Goal: Transaction & Acquisition: Purchase product/service

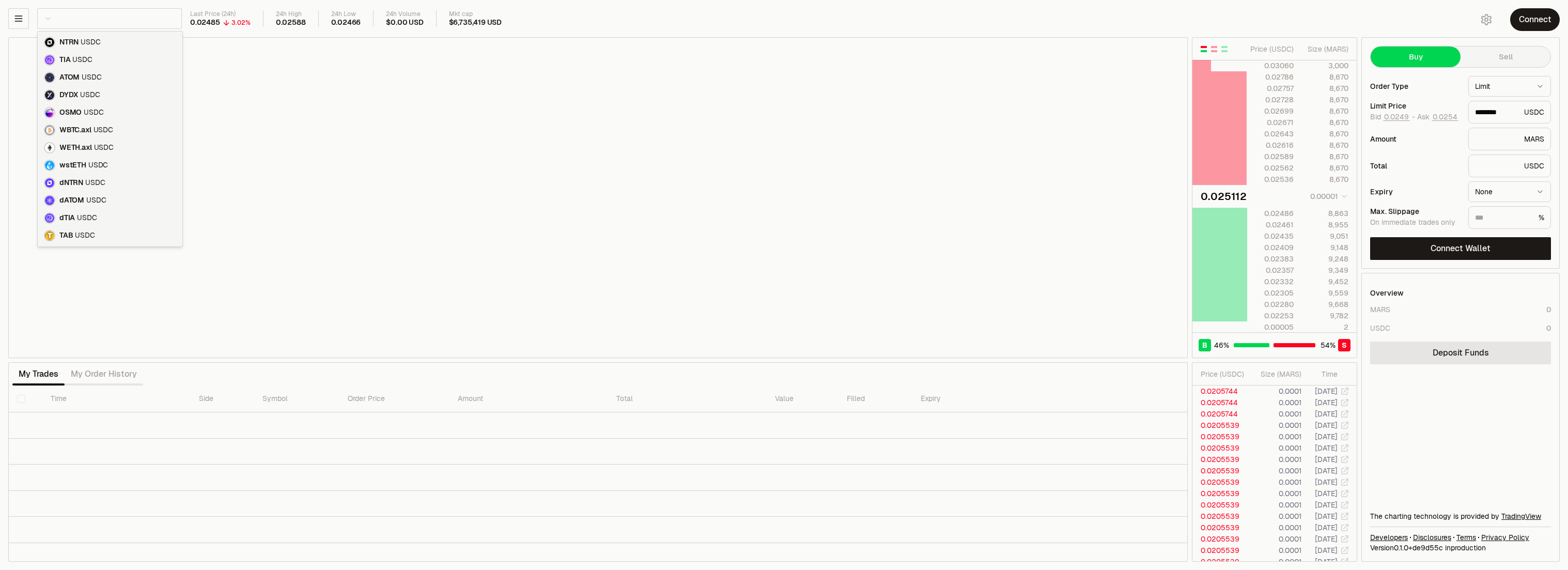
click at [124, 18] on html "Neutron Balance Earn Supervaults Bridge Orderbook Stake Ecosystem Governance Do…" at bounding box center [784, 285] width 1568 height 570
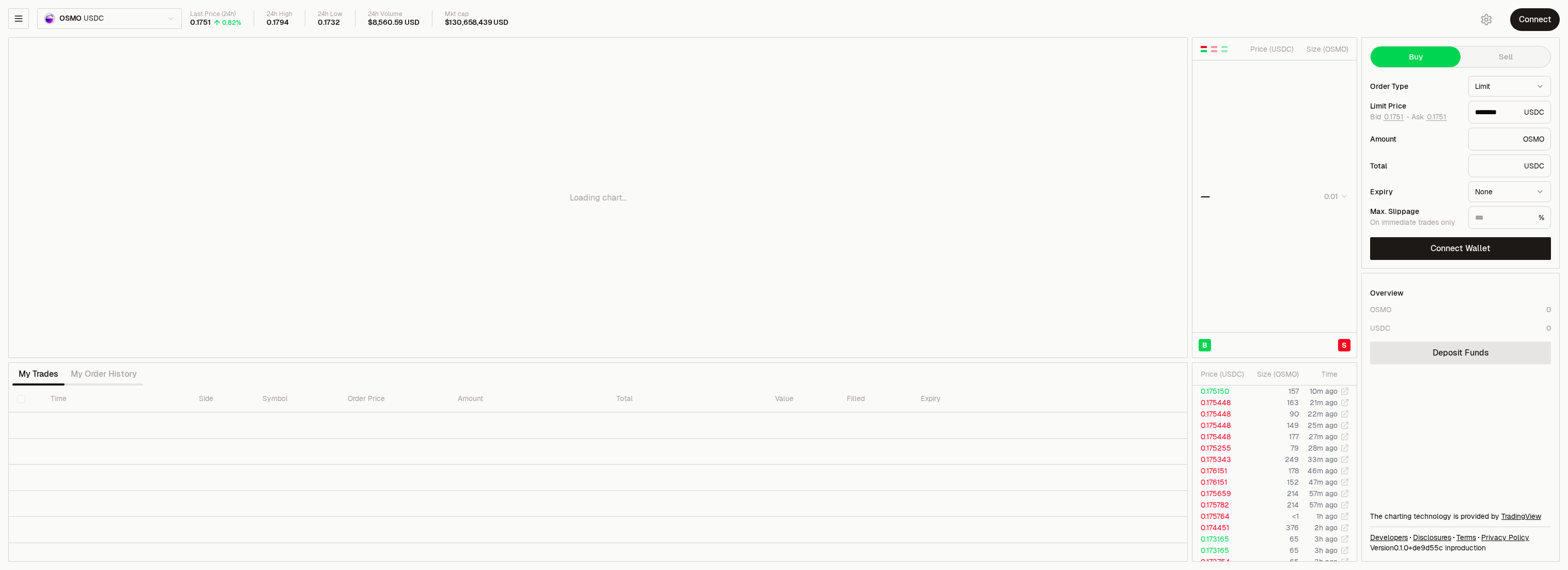
click at [1065, 110] on div "Loading chart..." at bounding box center [598, 197] width 1178 height 320
type input "********"
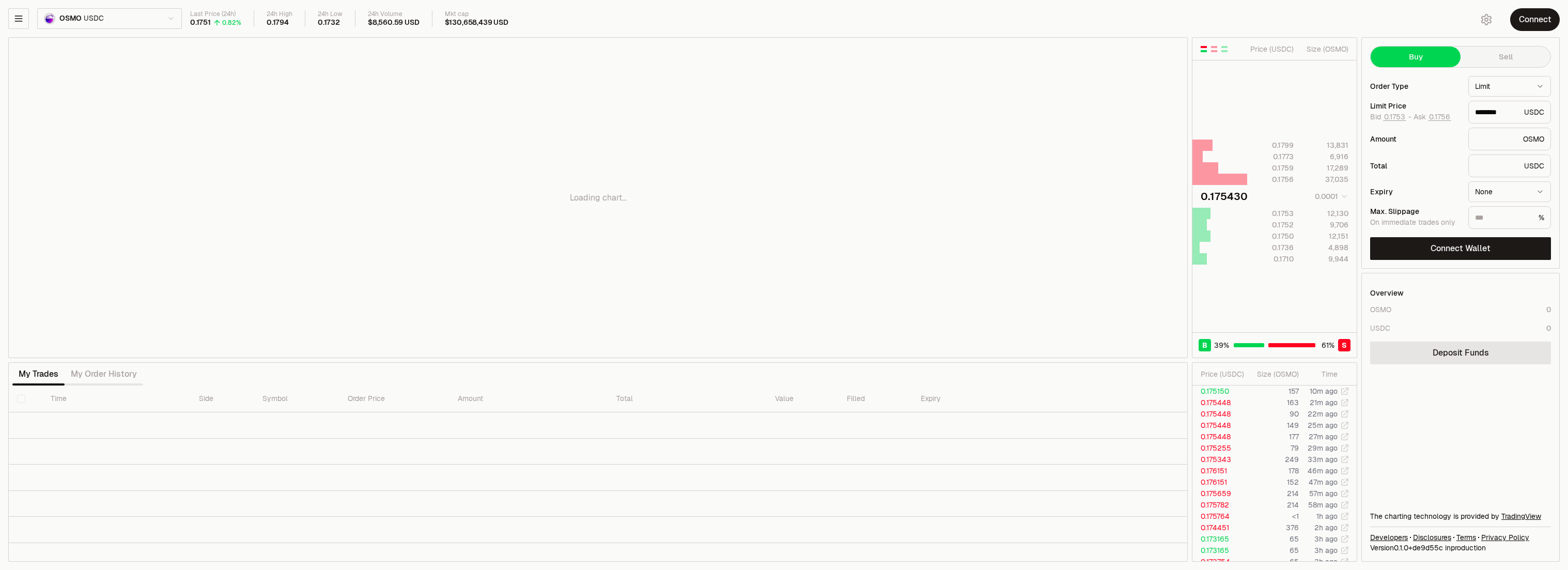
click at [987, 189] on div "Loading chart..." at bounding box center [598, 197] width 1178 height 320
drag, startPoint x: 1020, startPoint y: 200, endPoint x: 911, endPoint y: 183, distance: 110.3
click at [911, 183] on div "Loading chart..." at bounding box center [598, 197] width 1178 height 320
click at [1210, 48] on button "button" at bounding box center [1214, 49] width 9 height 9
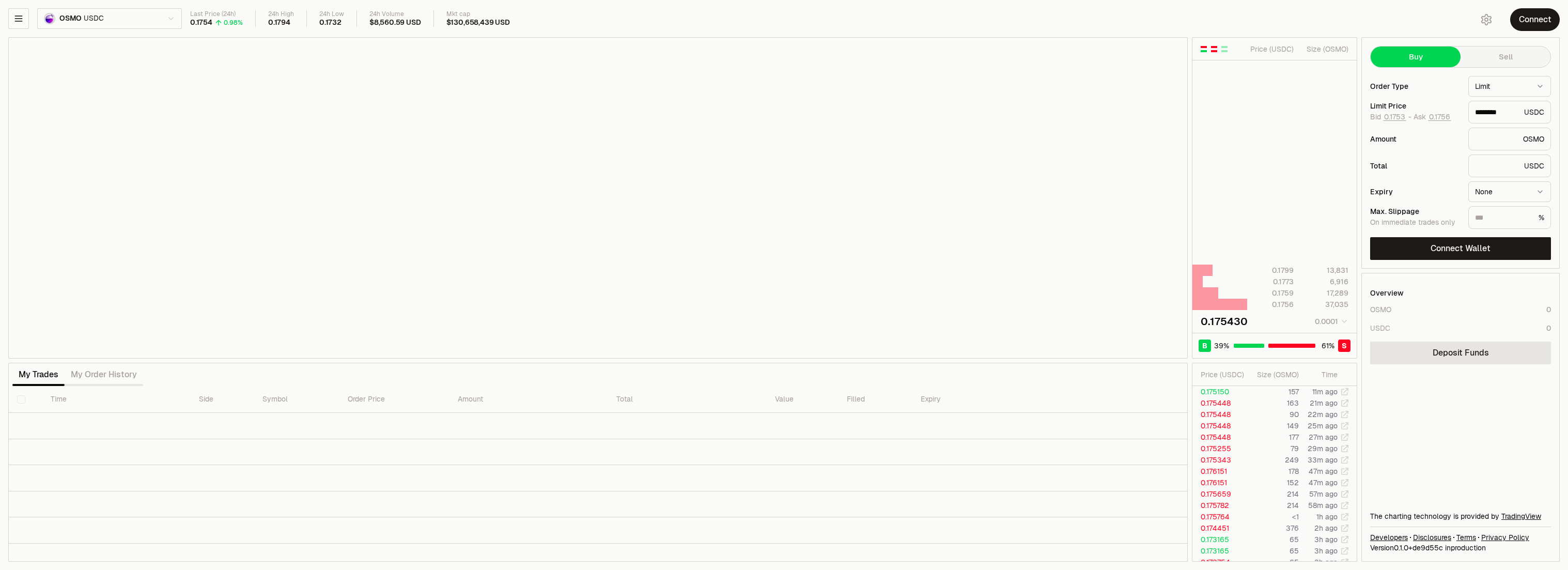
click at [1203, 50] on div "button" at bounding box center [1204, 51] width 6 height 2
